Goal: Information Seeking & Learning: Learn about a topic

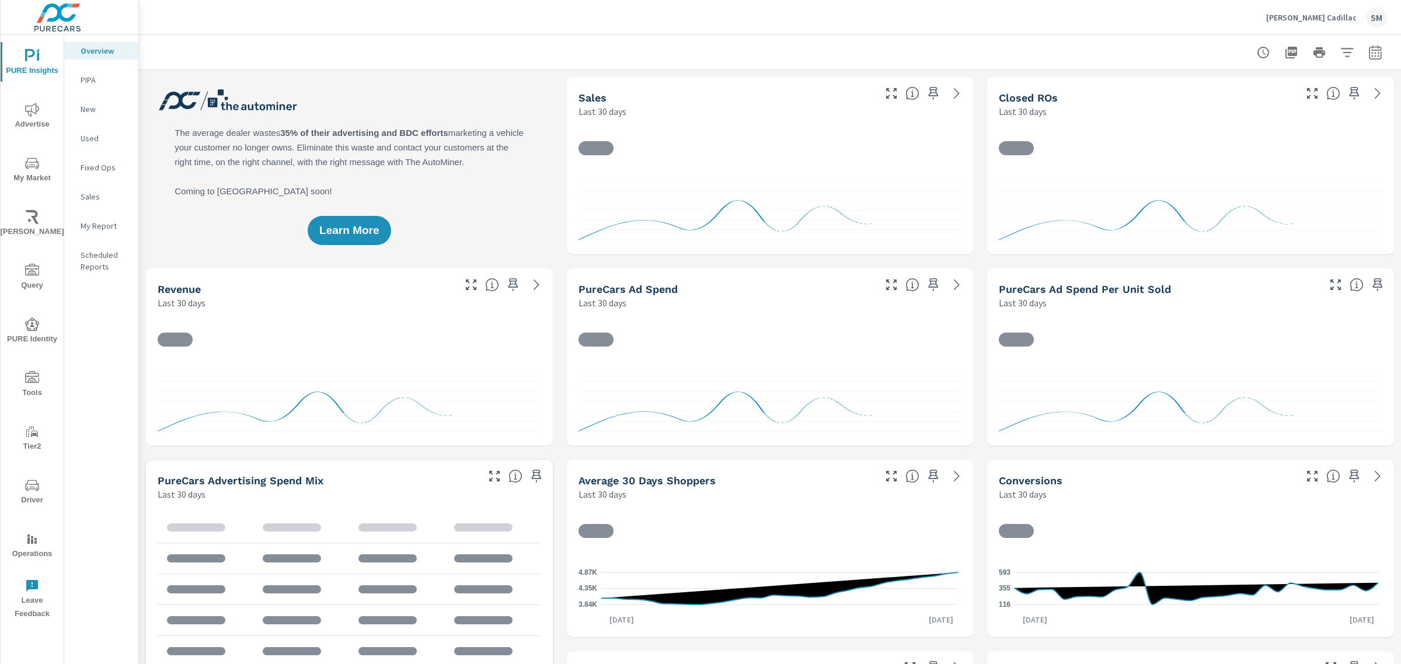
click at [37, 165] on icon "nav menu" at bounding box center [32, 163] width 14 height 14
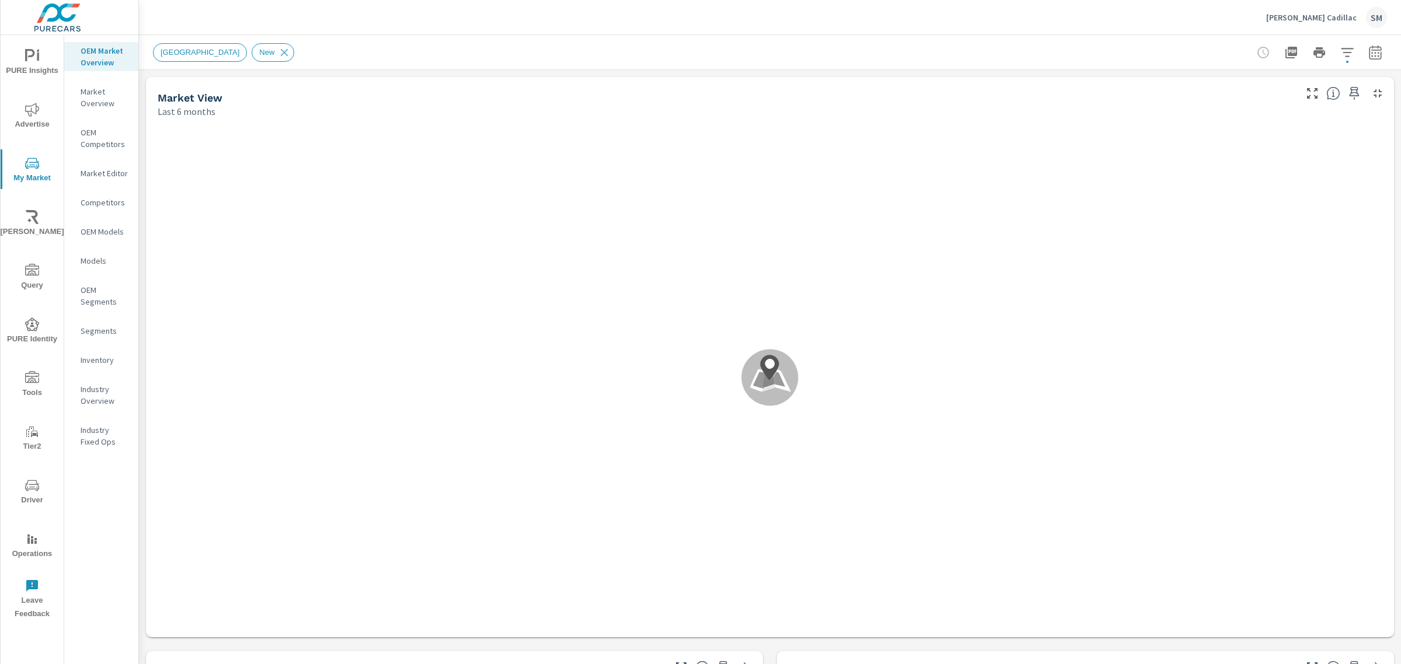
scroll to position [1, 0]
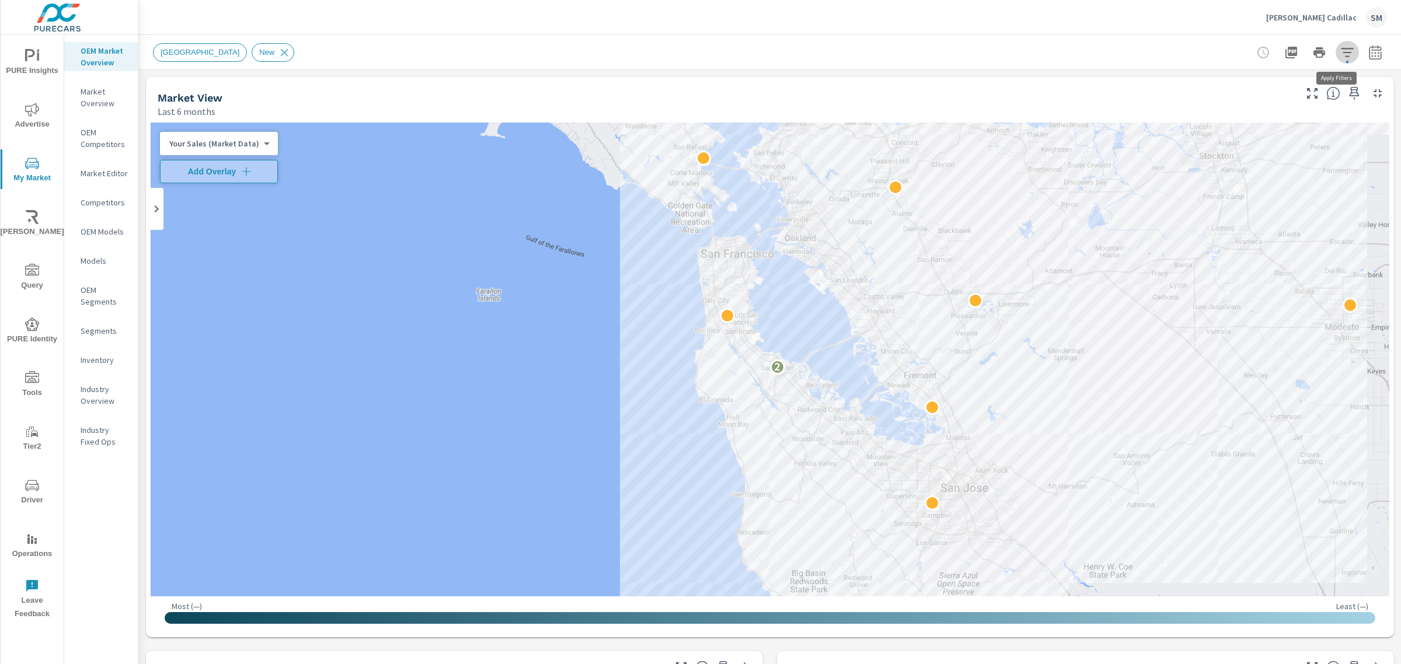
click at [1341, 48] on icon "button" at bounding box center [1347, 52] width 12 height 9
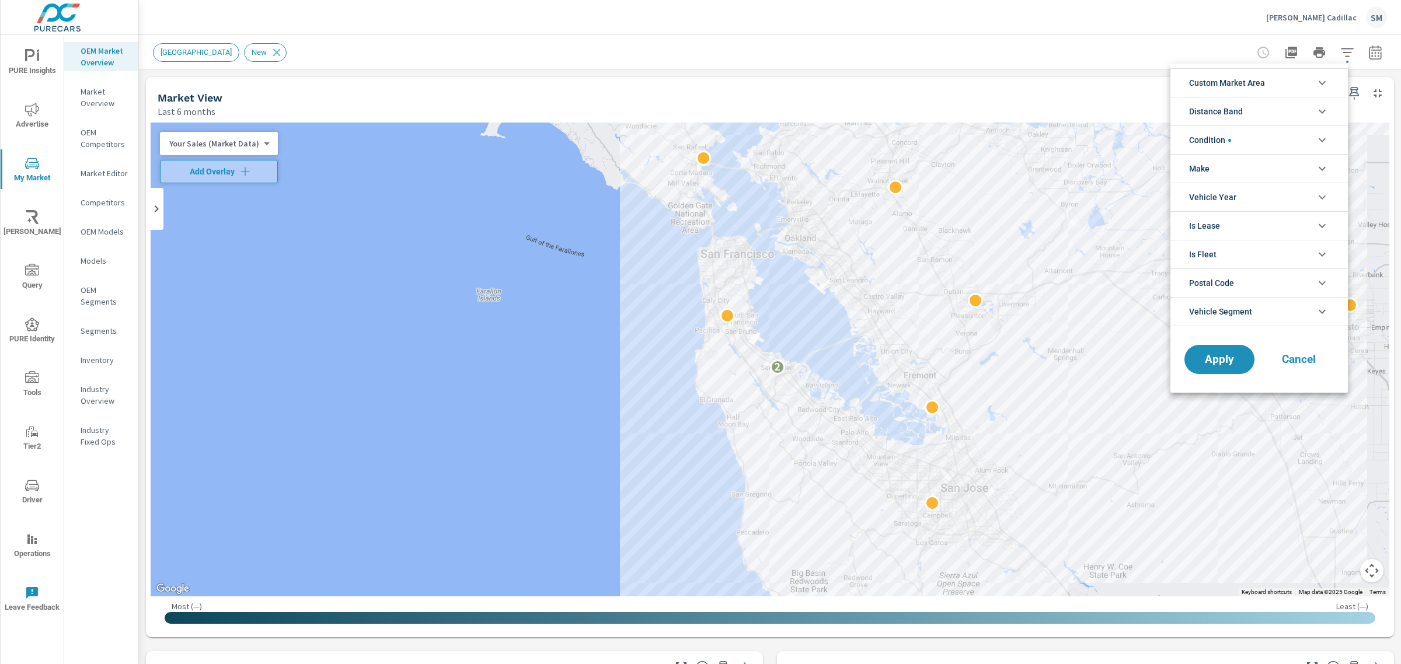
click at [1230, 135] on span "Condition" at bounding box center [1210, 140] width 42 height 28
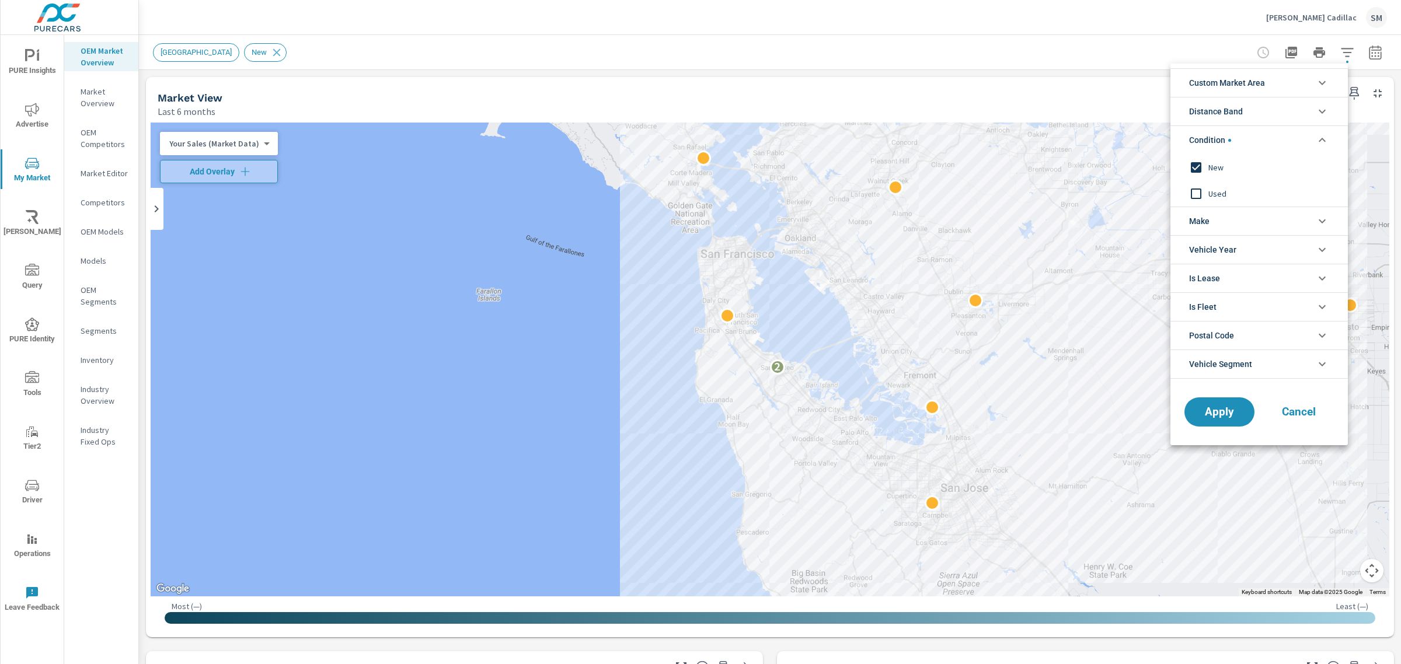
click at [1222, 227] on li "Make" at bounding box center [1260, 221] width 178 height 29
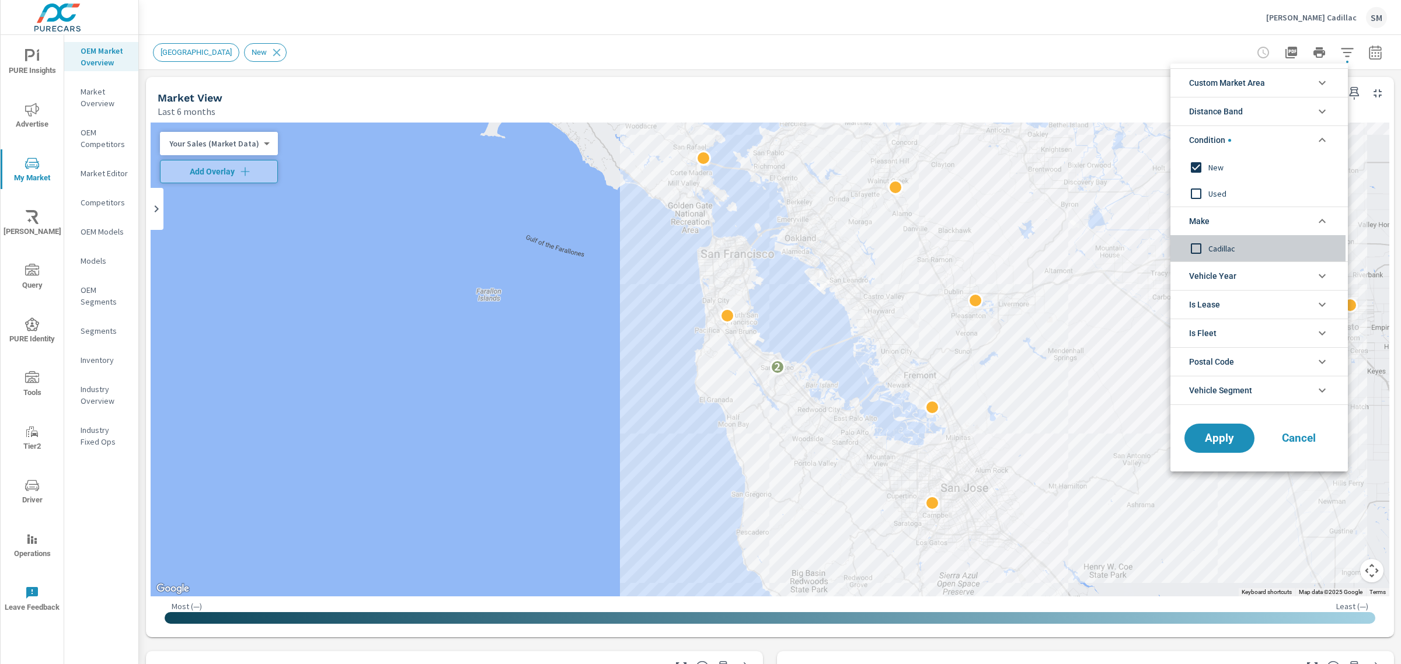
click at [1192, 246] on input "filter options" at bounding box center [1196, 248] width 25 height 25
click at [1210, 245] on span "Cadillac" at bounding box center [1273, 249] width 128 height 14
click at [1364, 56] on div at bounding box center [700, 332] width 1401 height 664
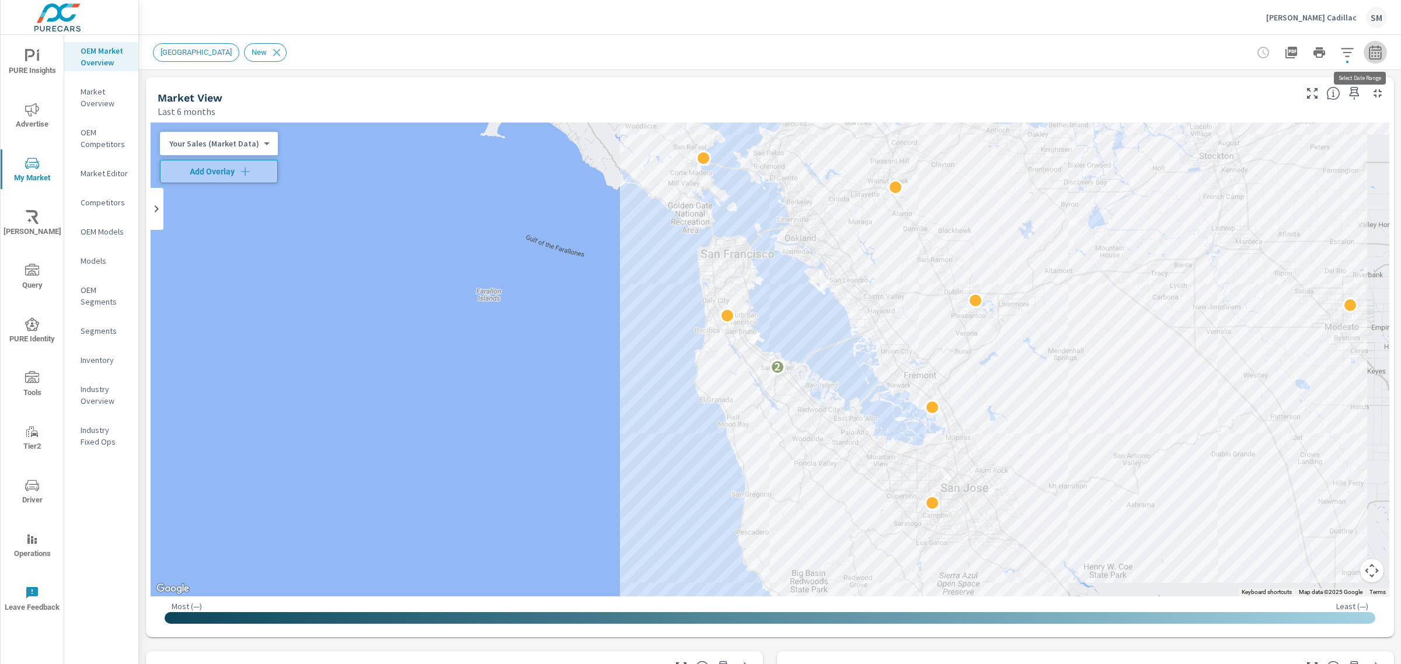
click at [1372, 55] on icon "button" at bounding box center [1376, 54] width 8 height 5
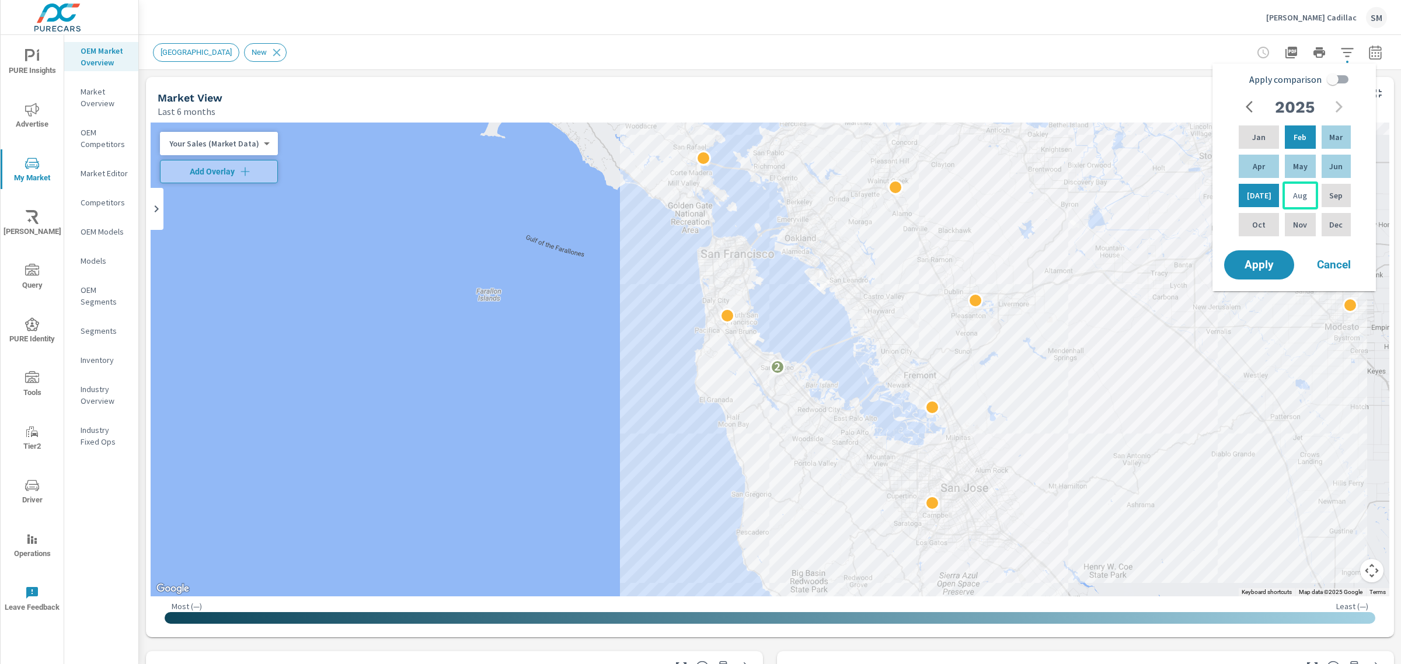
click at [1285, 199] on div "Aug" at bounding box center [1300, 196] width 35 height 28
click at [1292, 150] on div "Feb" at bounding box center [1300, 137] width 35 height 28
click at [1266, 266] on span "Apply" at bounding box center [1260, 265] width 48 height 11
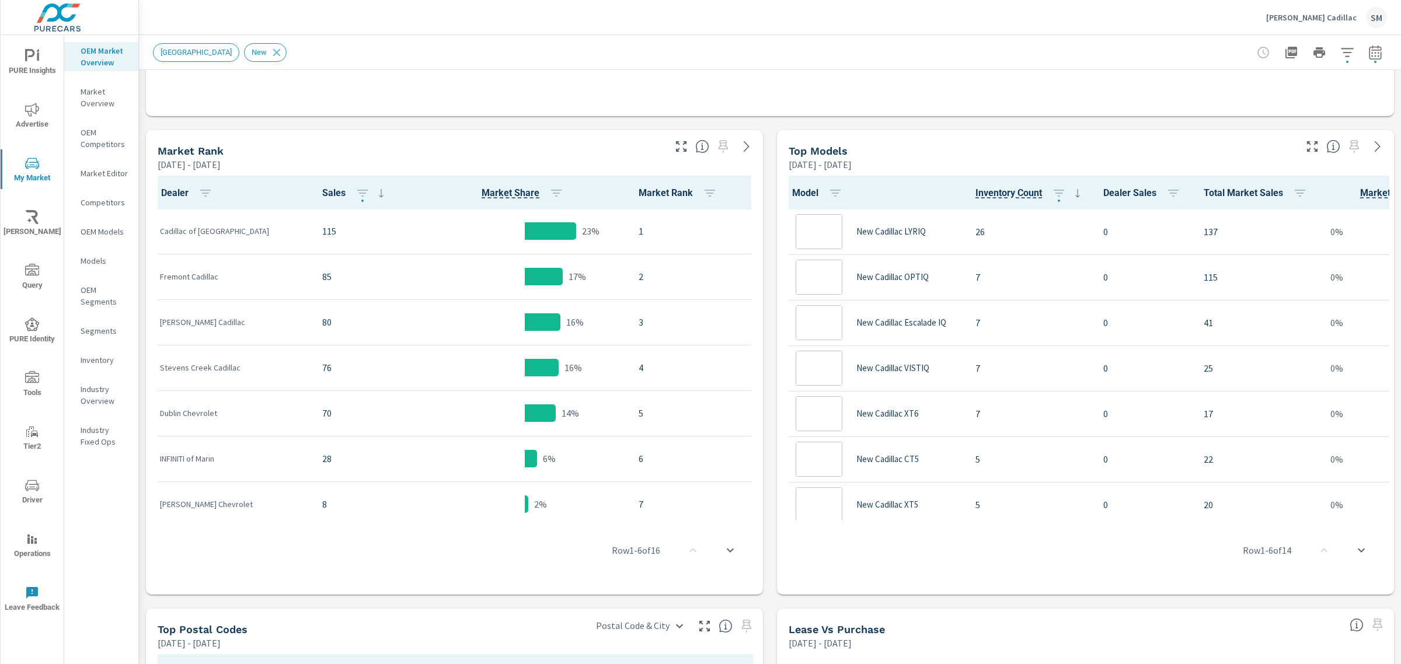
scroll to position [1, 0]
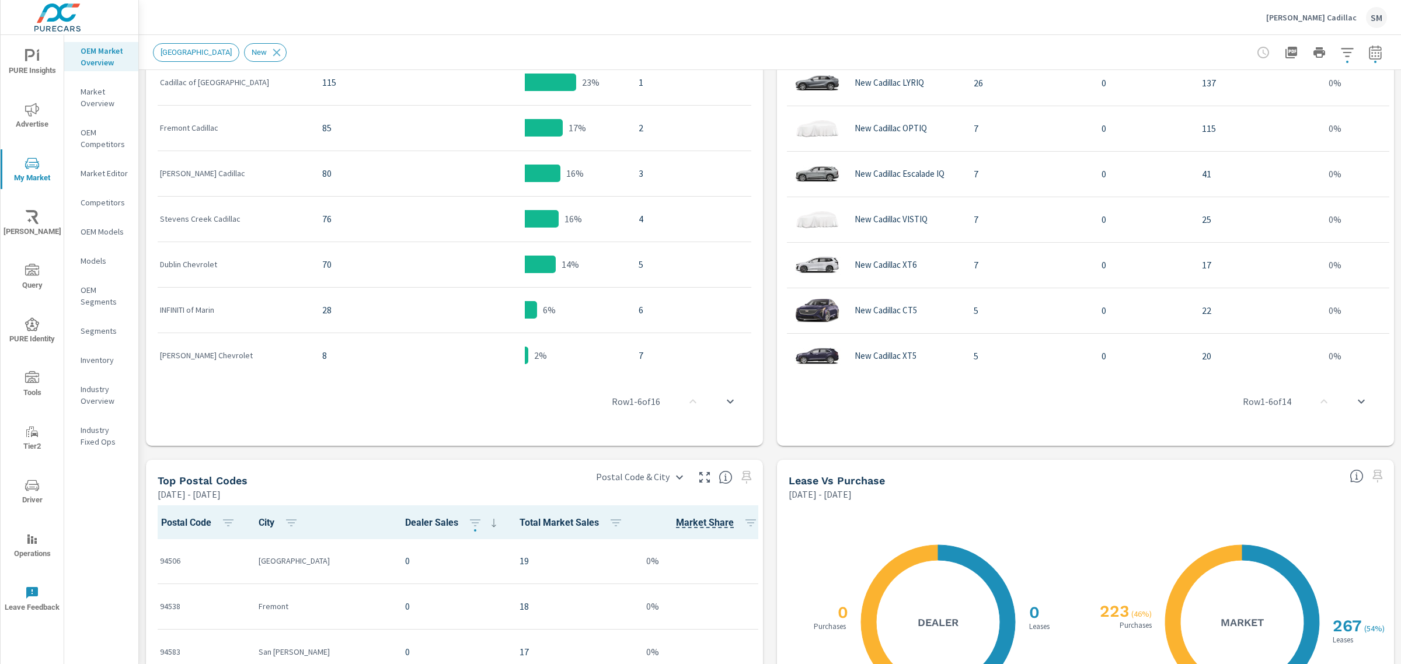
scroll to position [671, 0]
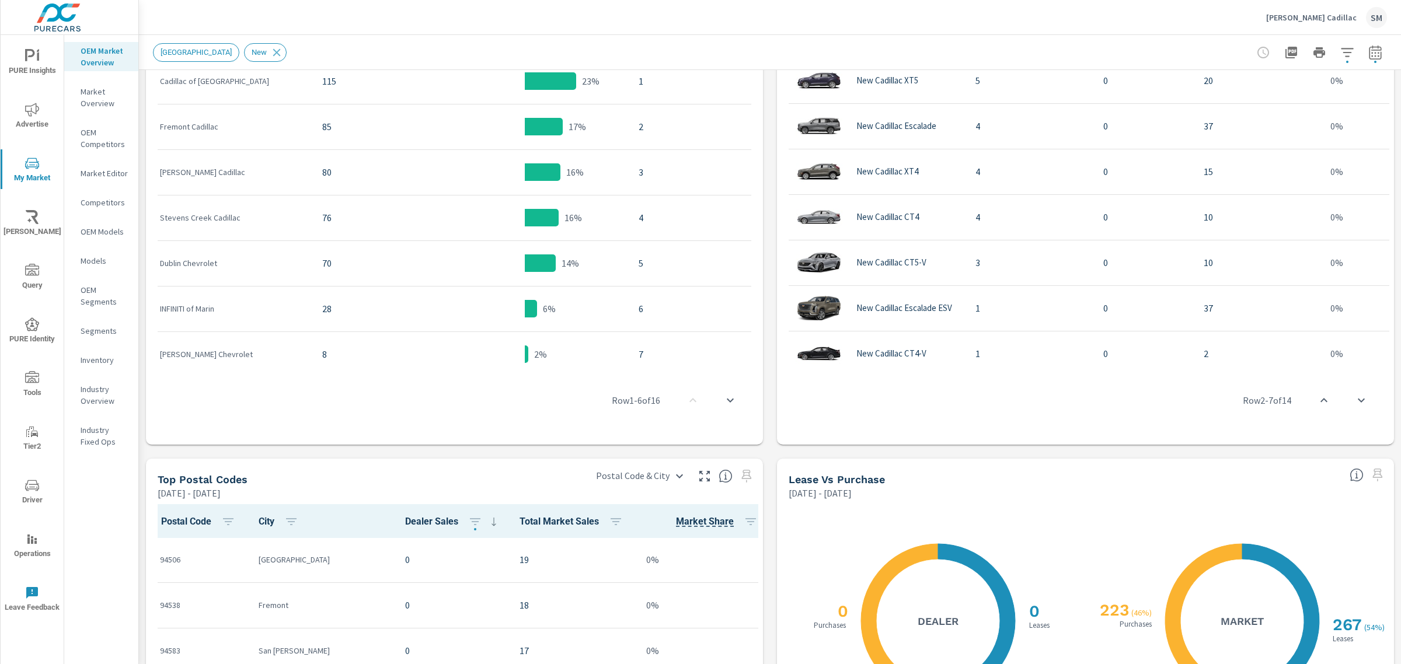
scroll to position [339, 0]
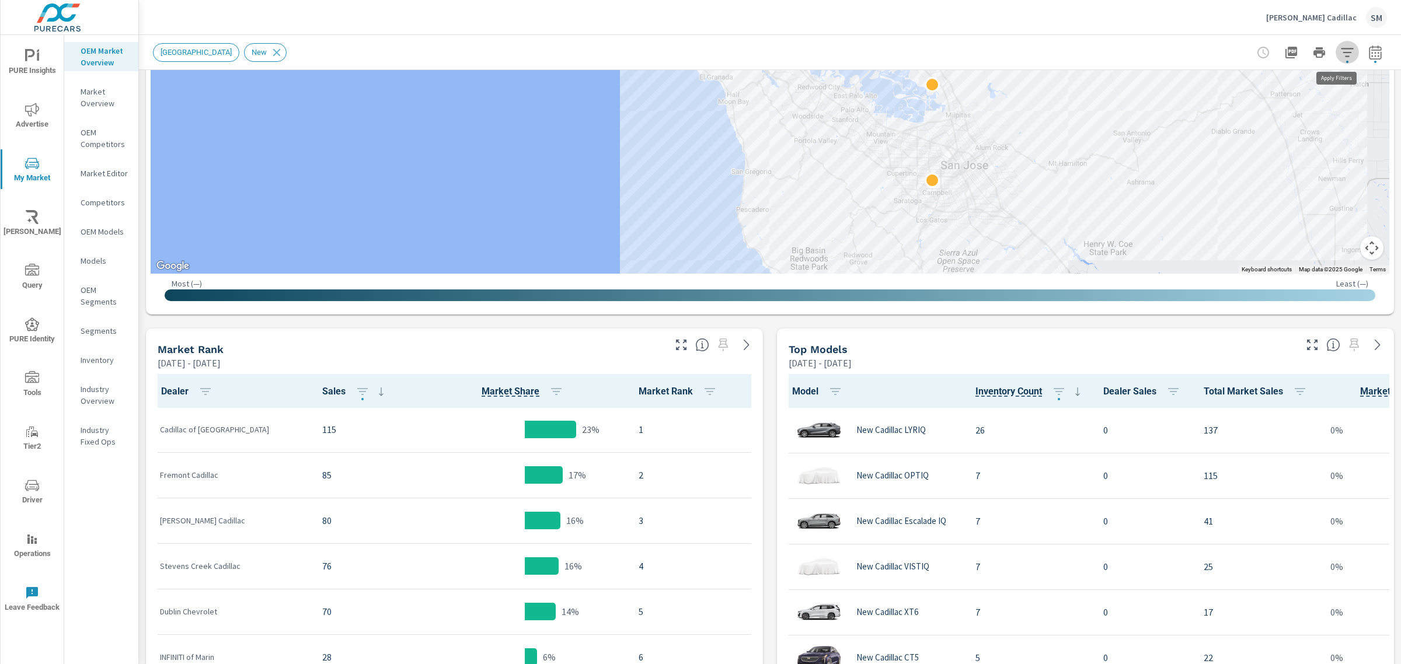
click at [1341, 48] on icon "button" at bounding box center [1348, 53] width 14 height 14
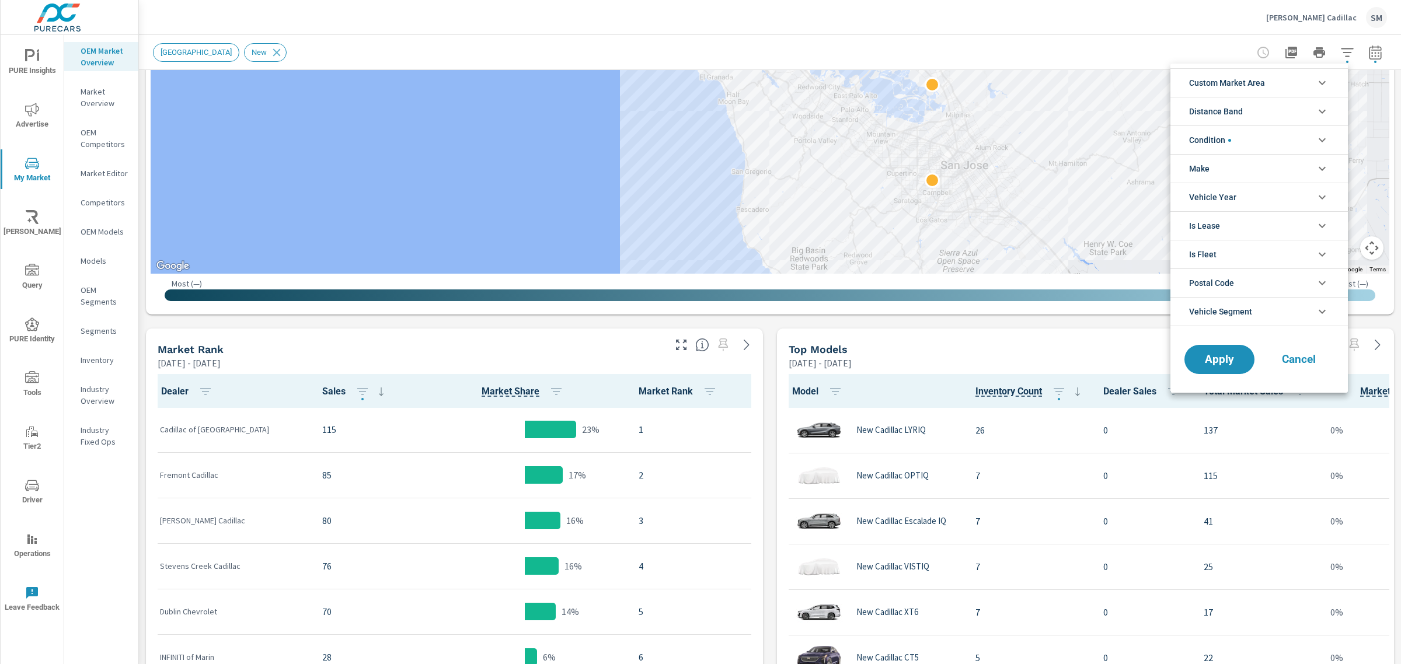
click at [1250, 141] on li "Condition" at bounding box center [1260, 140] width 178 height 29
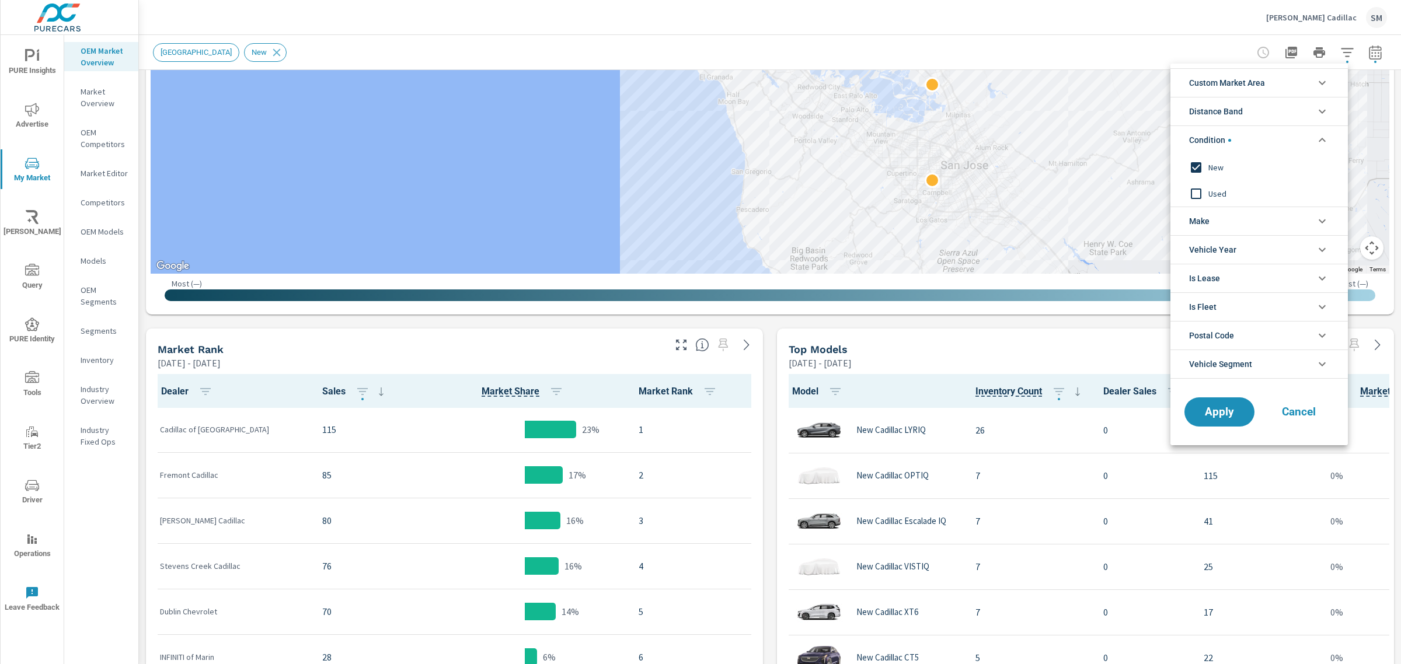
click at [1332, 88] on li "Custom Market Area" at bounding box center [1260, 82] width 178 height 29
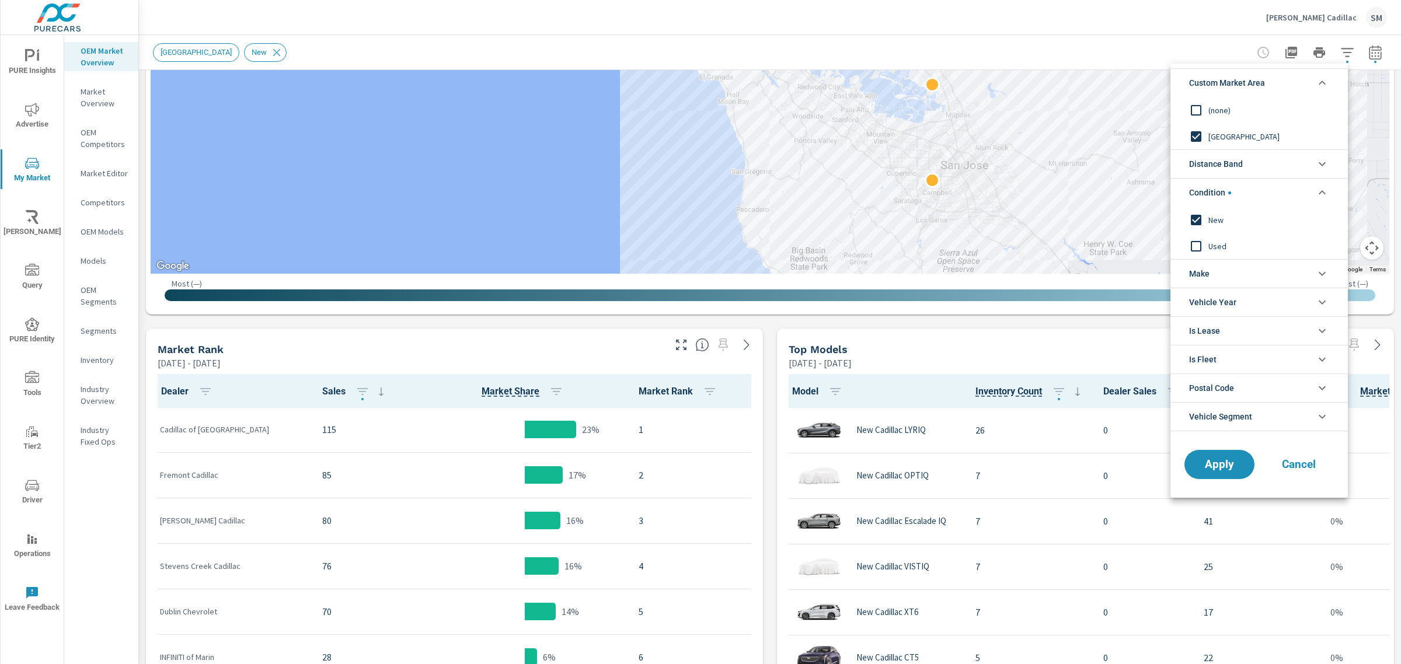
click at [1198, 134] on input "filter options" at bounding box center [1196, 136] width 25 height 25
click at [1228, 455] on button "Apply" at bounding box center [1220, 465] width 72 height 30
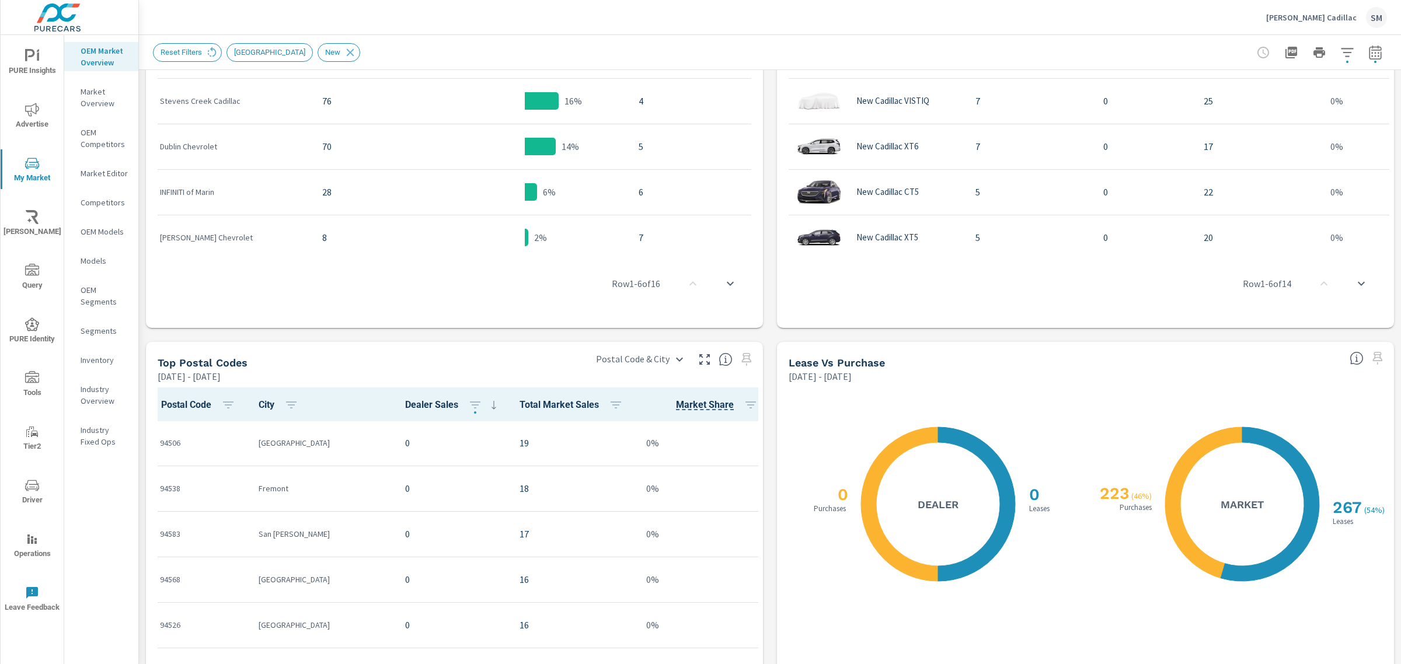
scroll to position [937, 0]
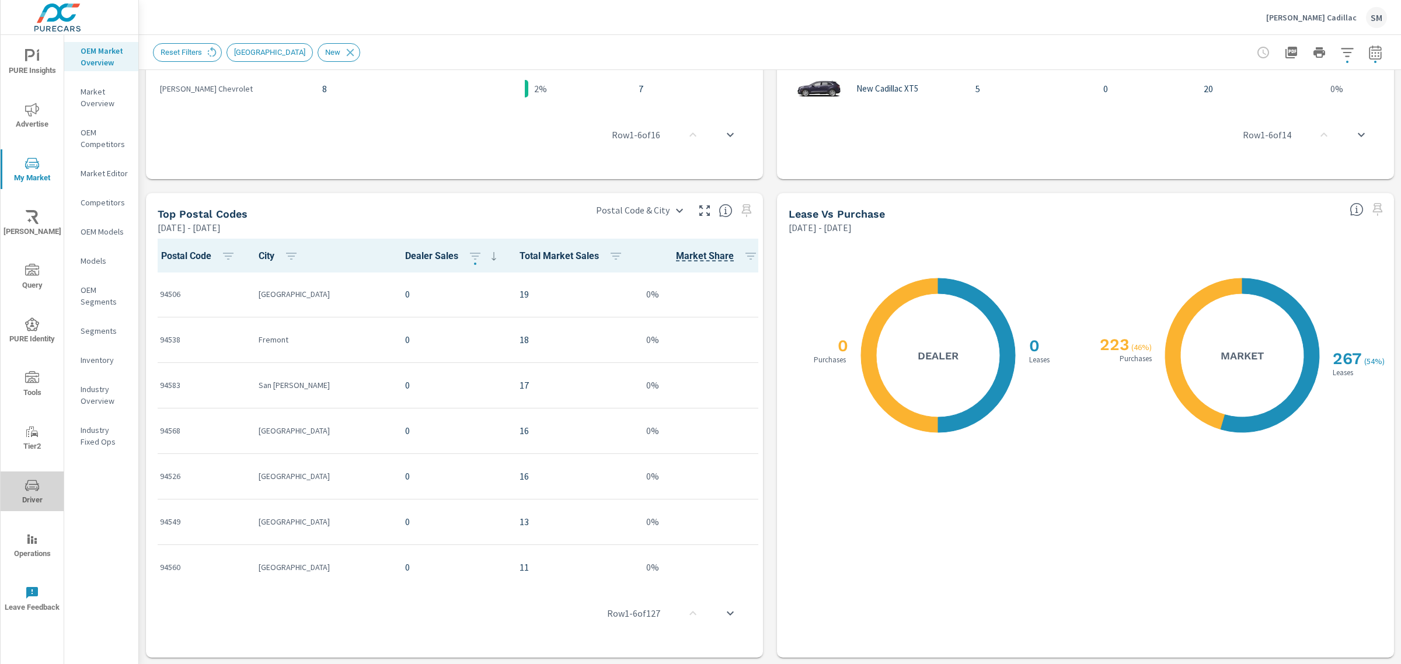
click at [26, 503] on span "Driver" at bounding box center [32, 493] width 56 height 29
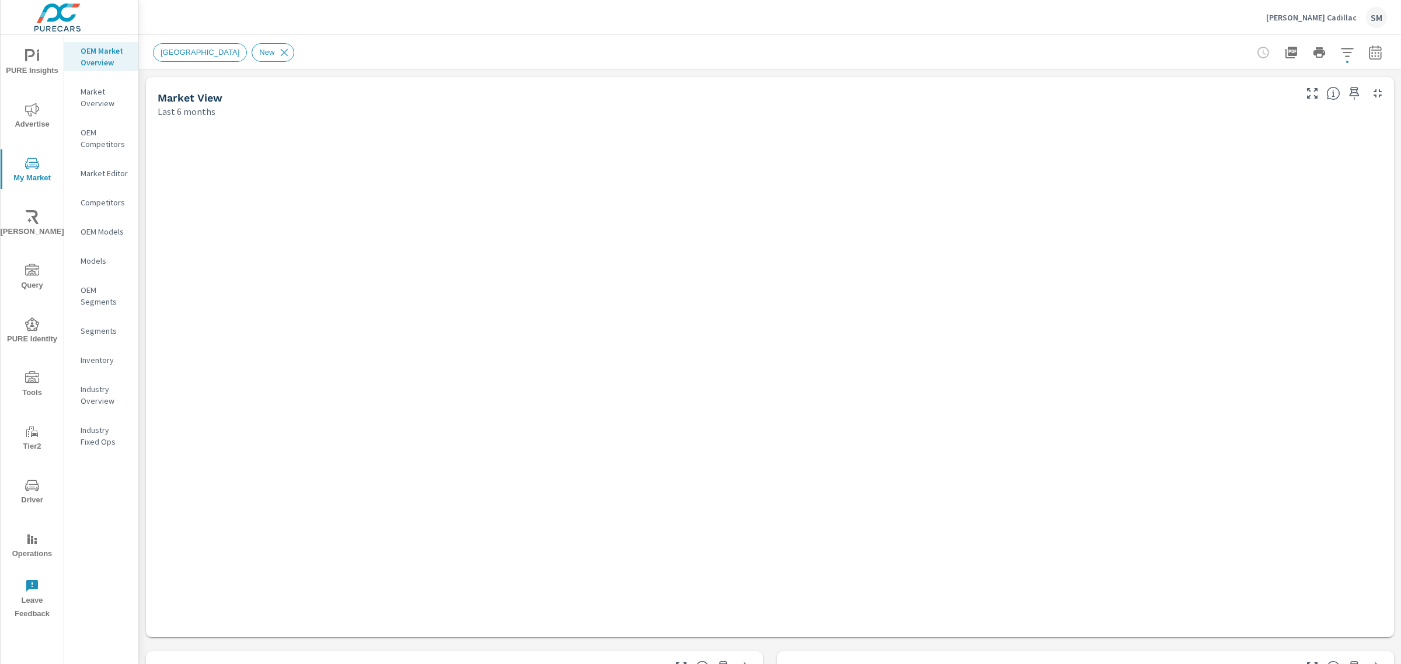
click at [1369, 48] on icon "button" at bounding box center [1375, 52] width 12 height 14
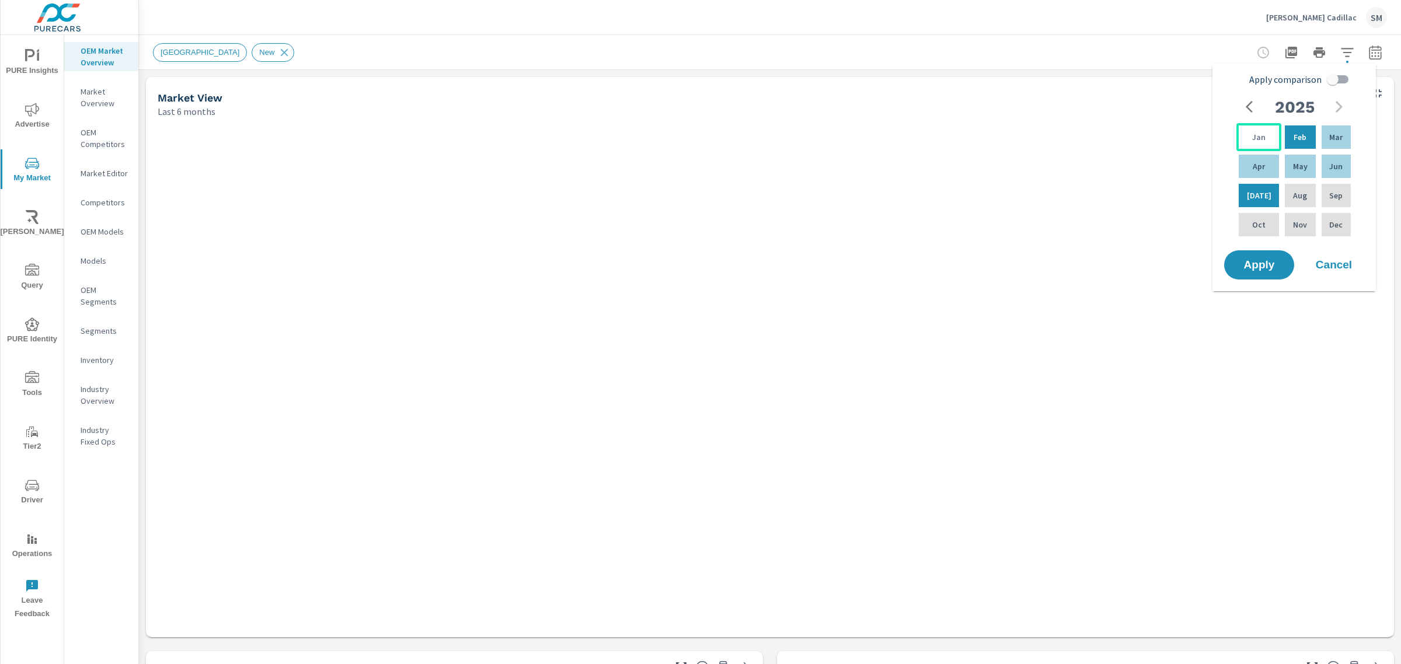
click at [1252, 138] on p "Jan" at bounding box center [1258, 137] width 13 height 12
click at [1285, 196] on div "Aug" at bounding box center [1300, 196] width 35 height 28
click at [1259, 266] on span "Apply" at bounding box center [1260, 265] width 48 height 11
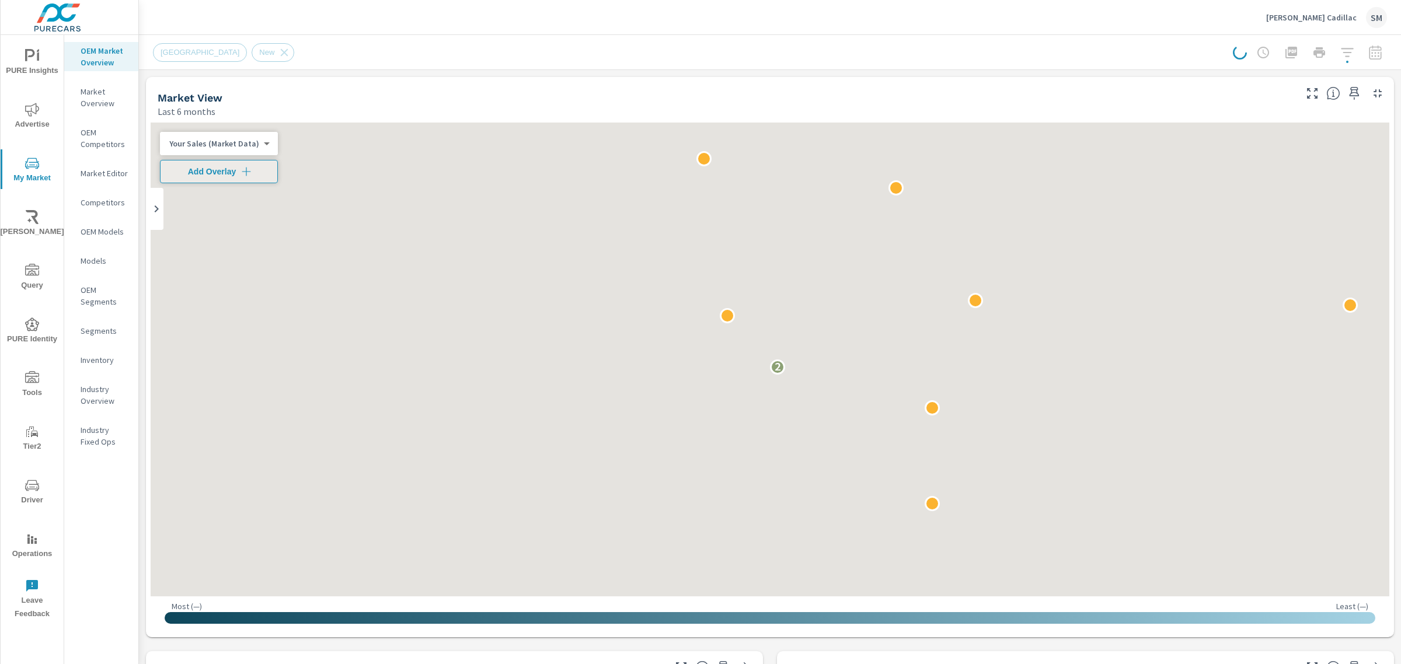
scroll to position [1, 0]
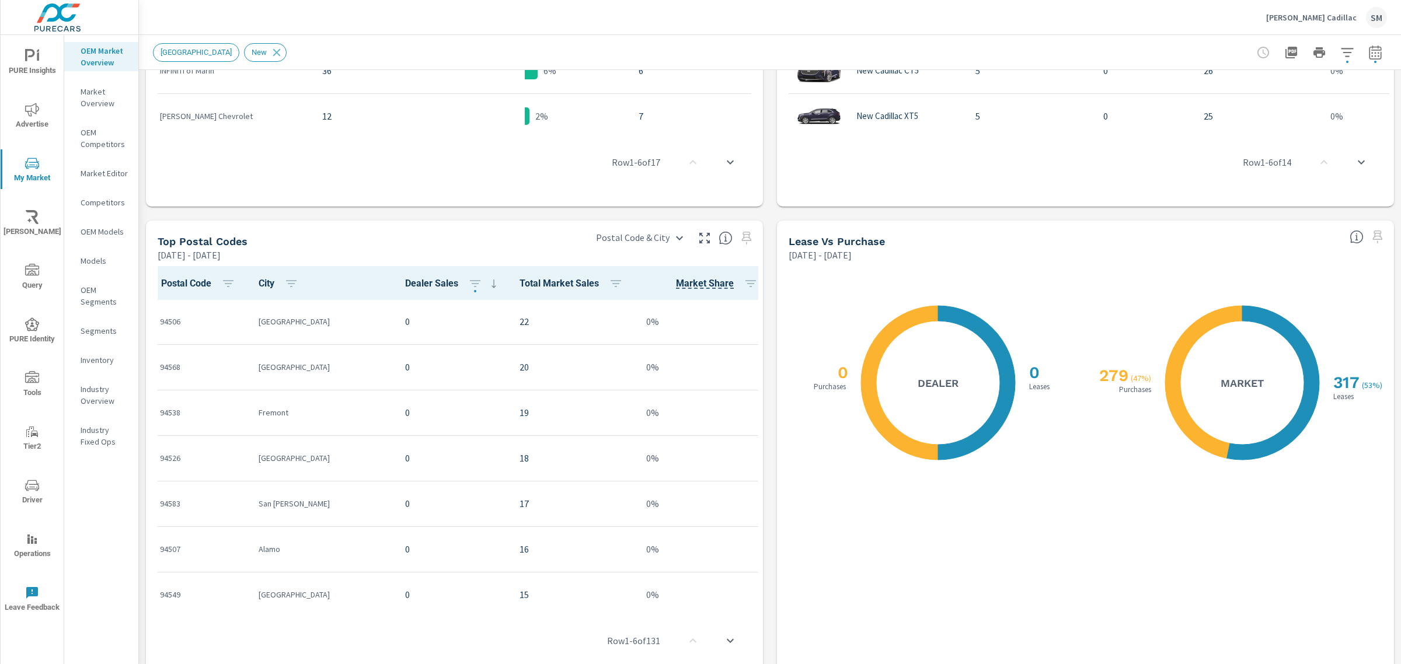
scroll to position [911, 0]
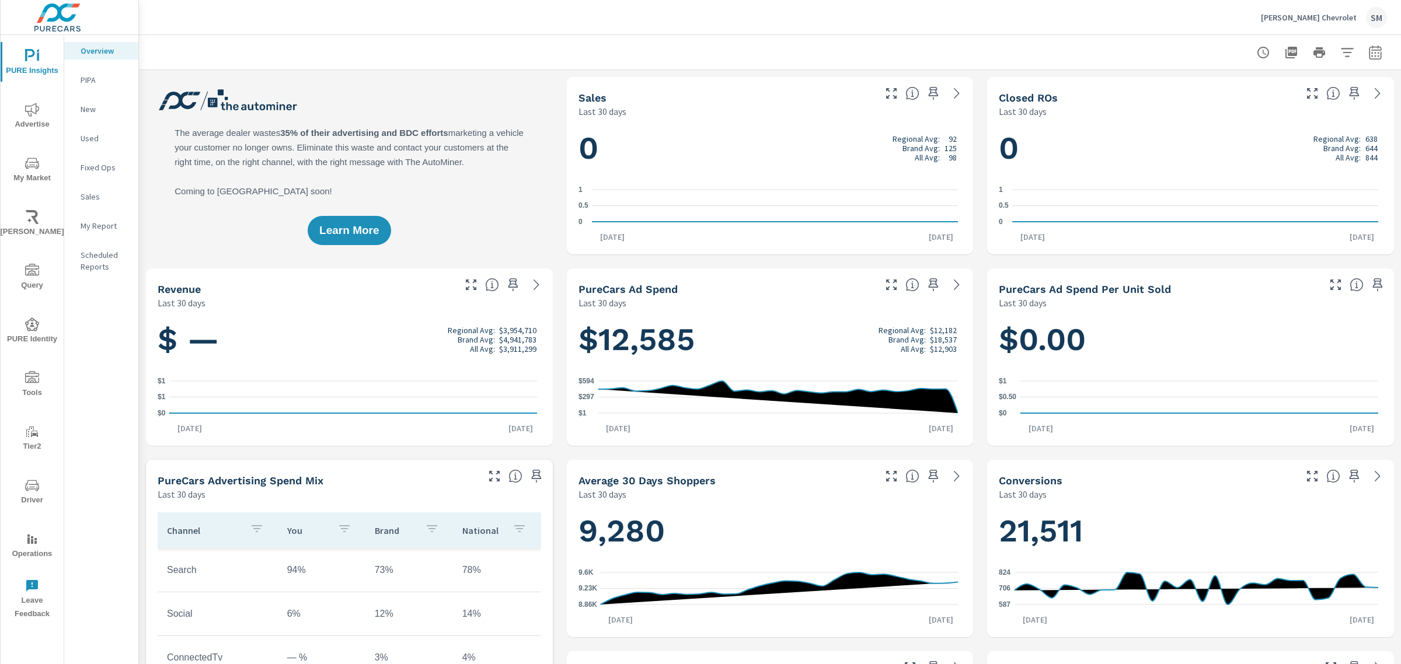
click at [28, 161] on icon "nav menu" at bounding box center [32, 163] width 14 height 14
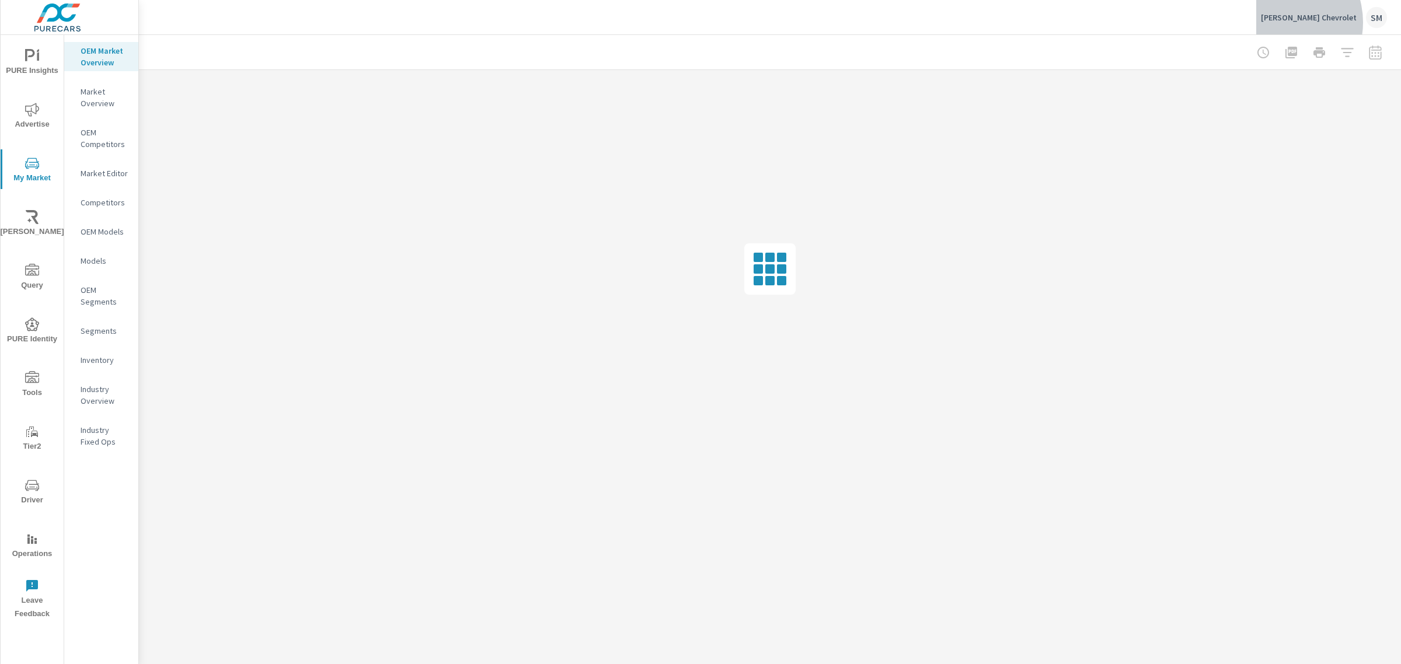
click at [1309, 22] on div "Putnam Chevrolet SM" at bounding box center [1324, 17] width 126 height 21
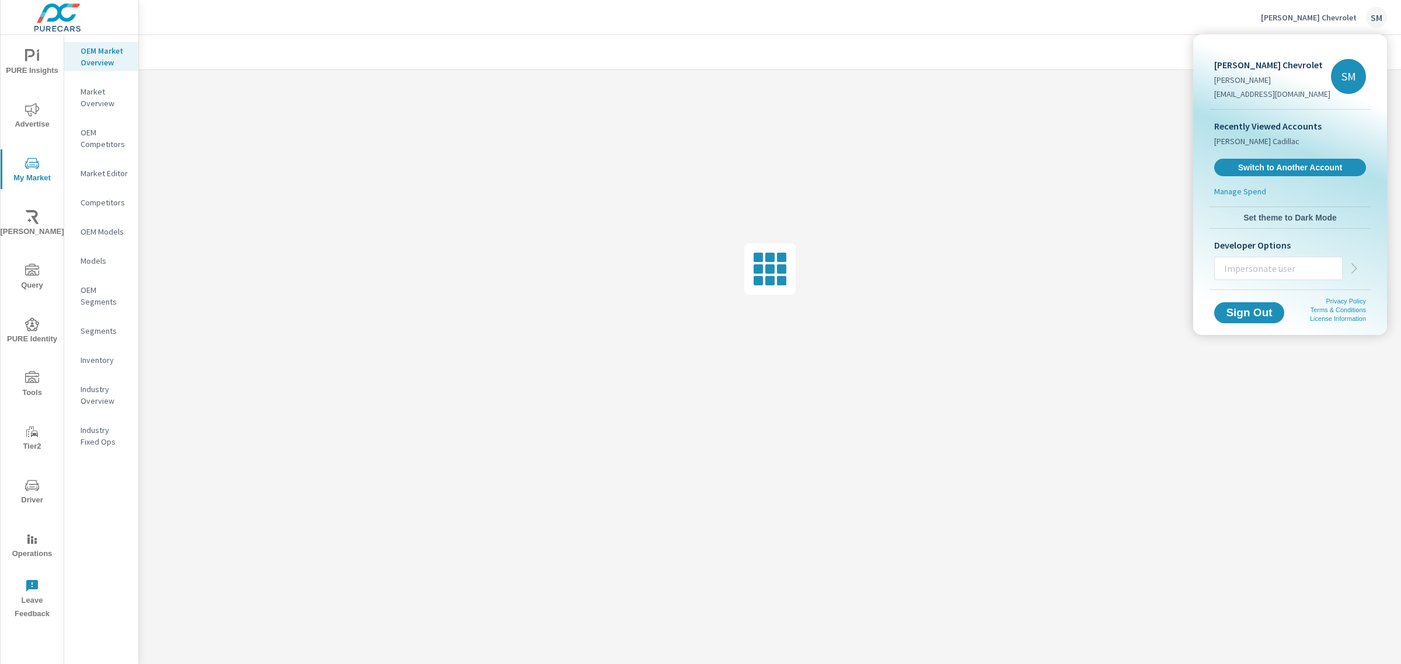
click at [1148, 24] on div at bounding box center [700, 332] width 1401 height 664
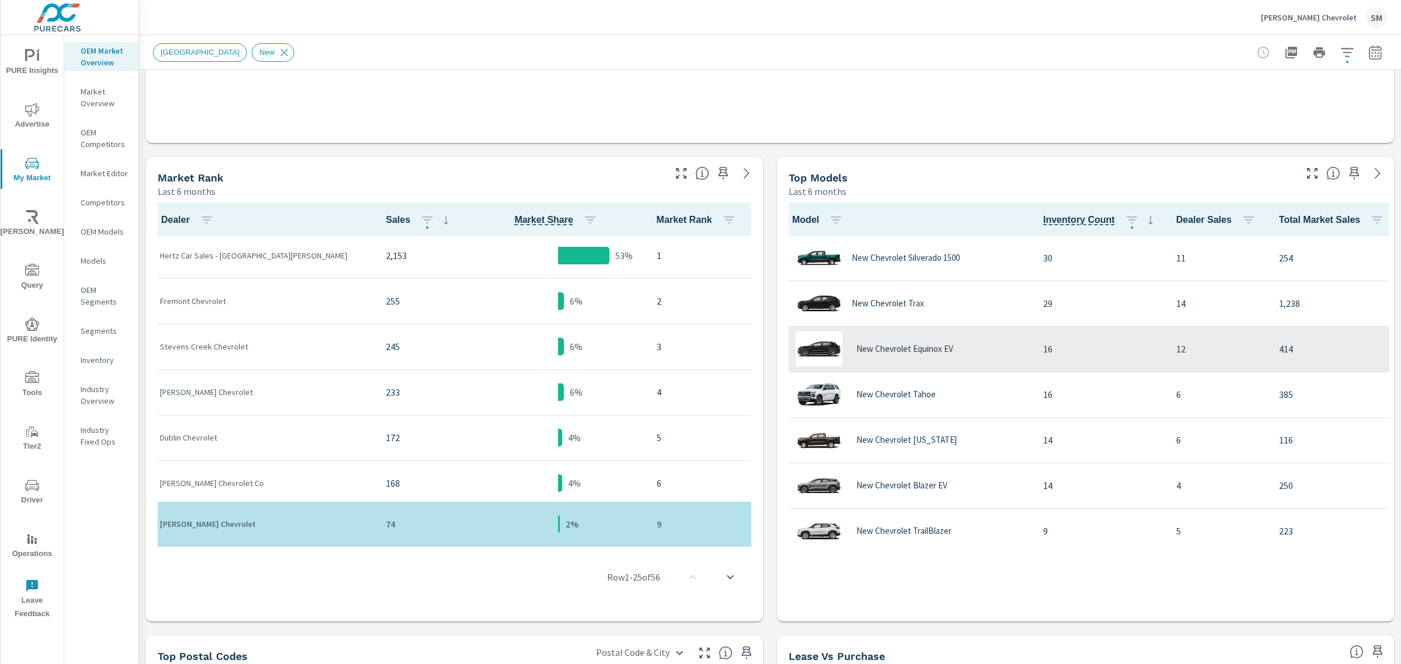
scroll to position [1, 0]
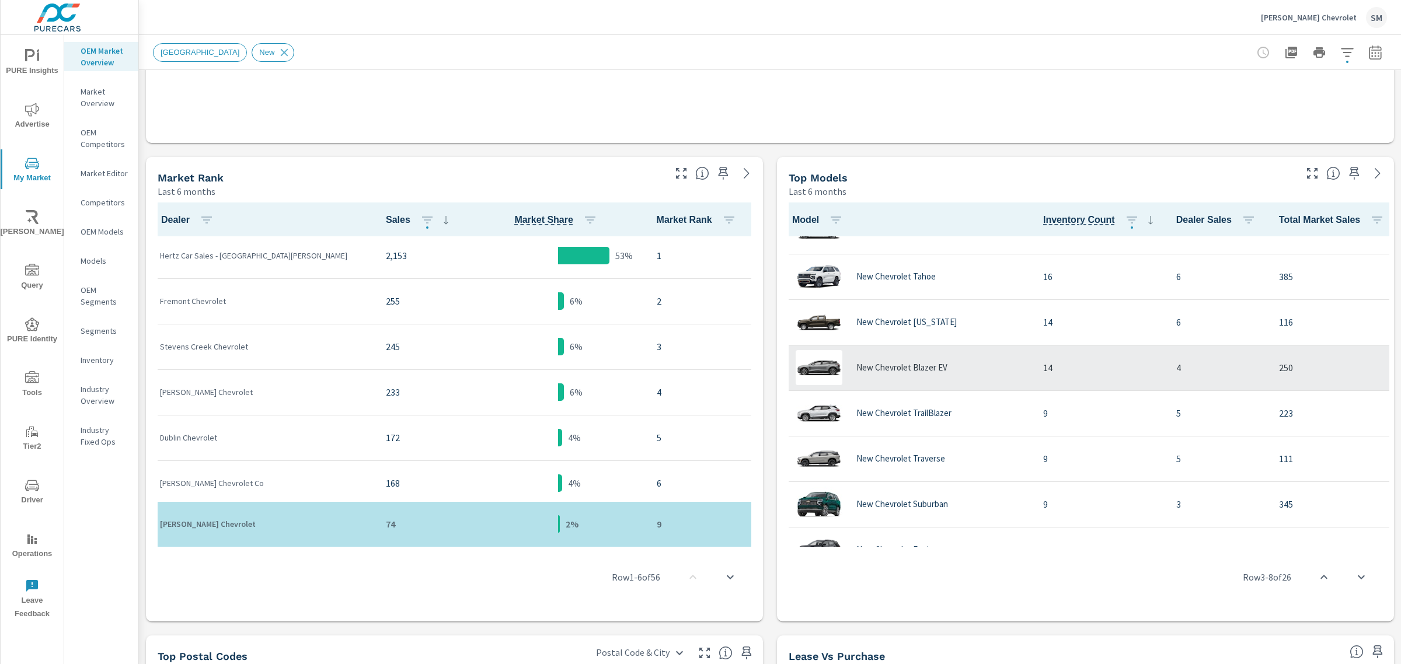
scroll to position [214, 0]
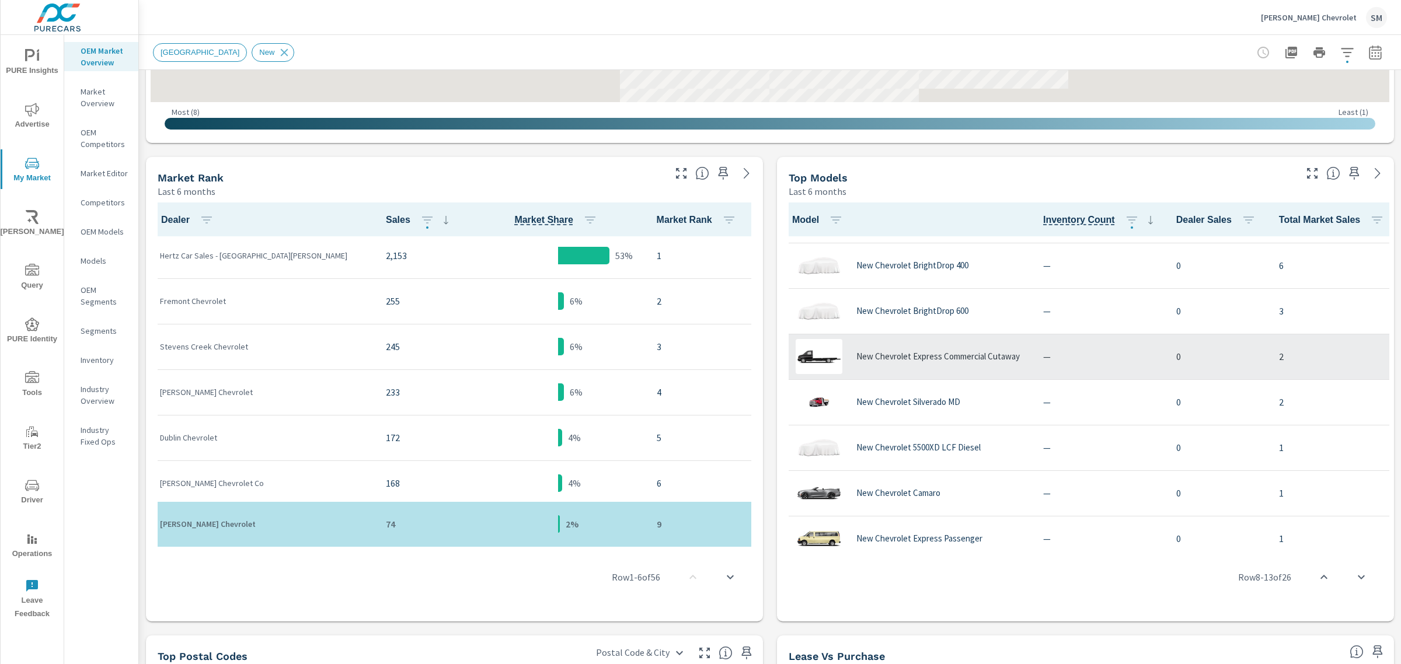
scroll to position [888, 0]
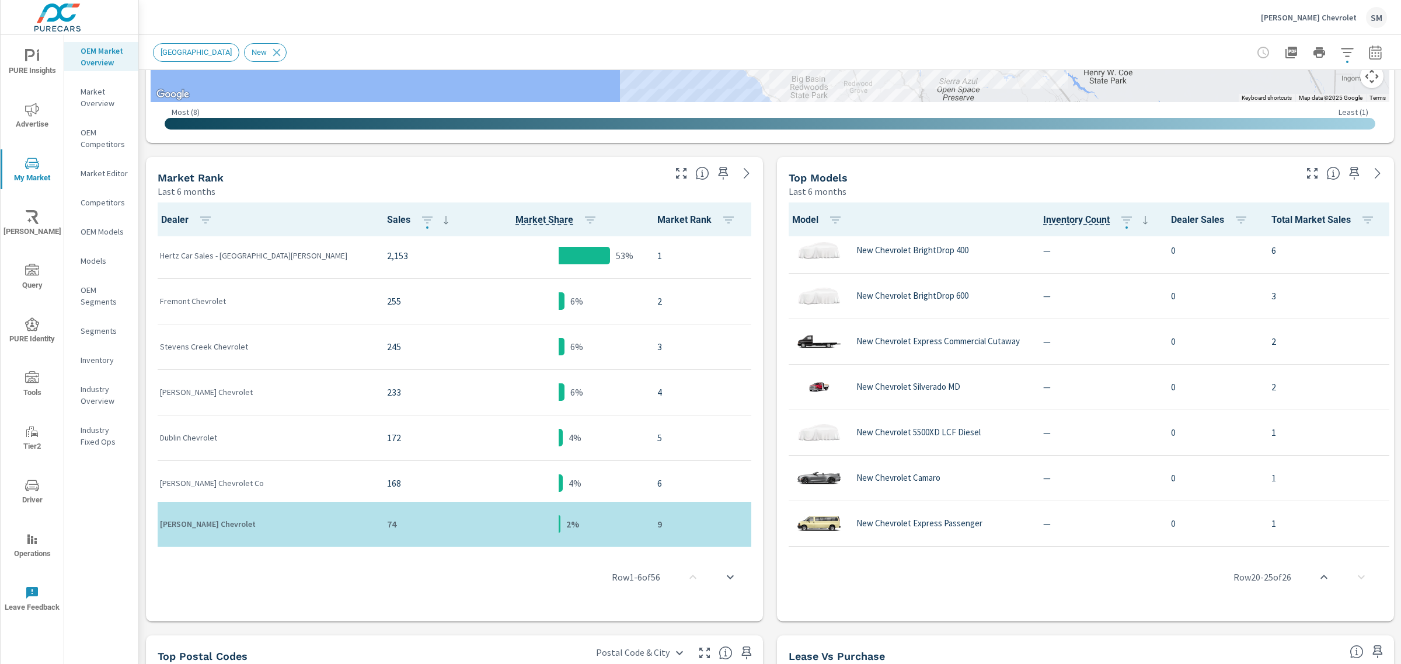
click at [1344, 48] on icon "button" at bounding box center [1348, 53] width 14 height 14
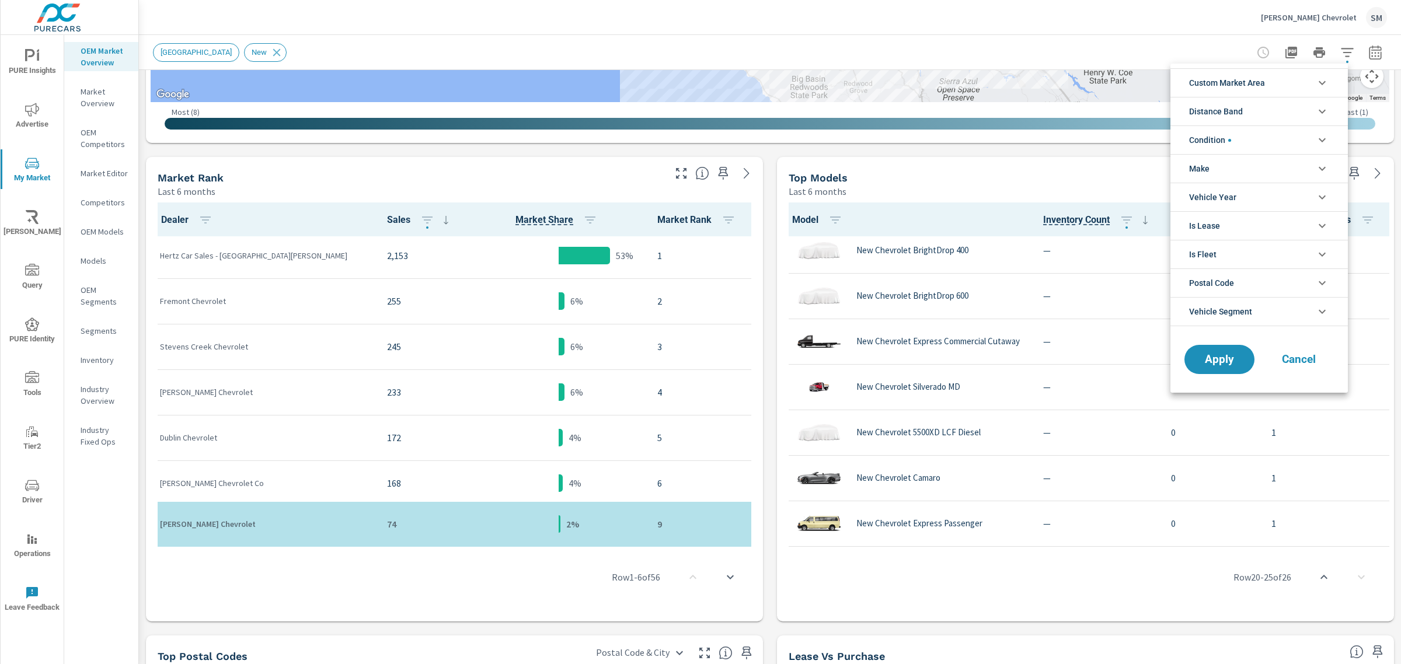
click at [1230, 165] on li "Make" at bounding box center [1260, 168] width 178 height 29
click at [1293, 391] on span "Cancel" at bounding box center [1299, 386] width 47 height 11
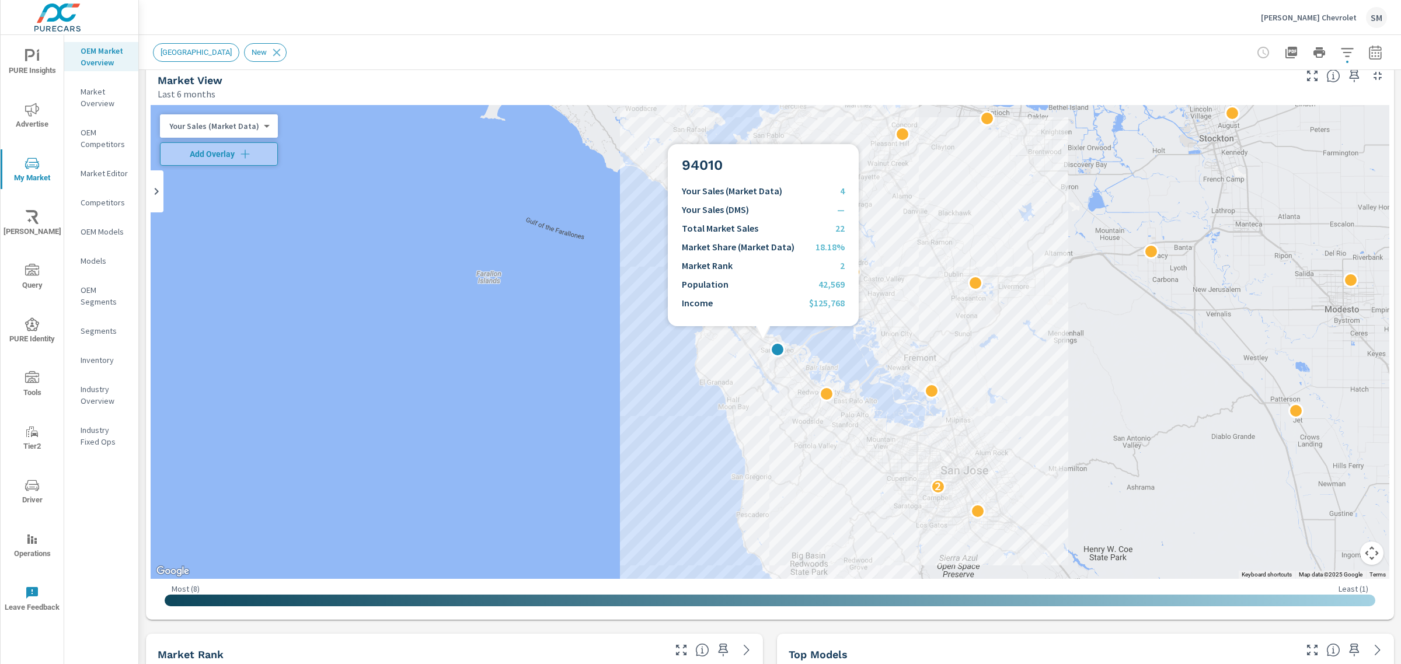
scroll to position [16, 0]
